Goal: Transaction & Acquisition: Download file/media

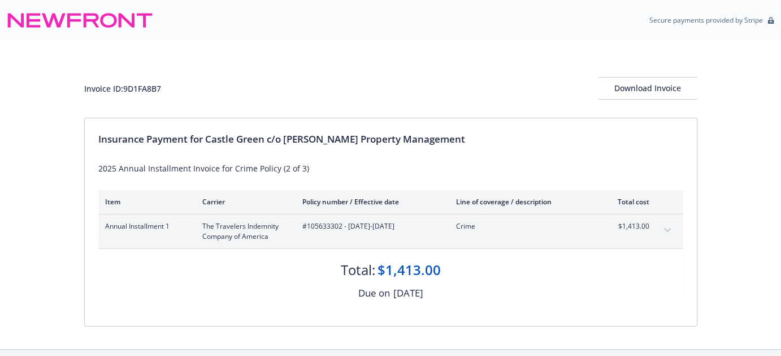
click at [733, 244] on div "Invoice ID: 9D1FA8B7 Download Invoice Insurance Payment for Castle Green c/o [P…" at bounding box center [390, 195] width 781 height 308
click at [636, 84] on div "Download Invoice" at bounding box center [648, 87] width 99 height 21
